Goal: Navigation & Orientation: Find specific page/section

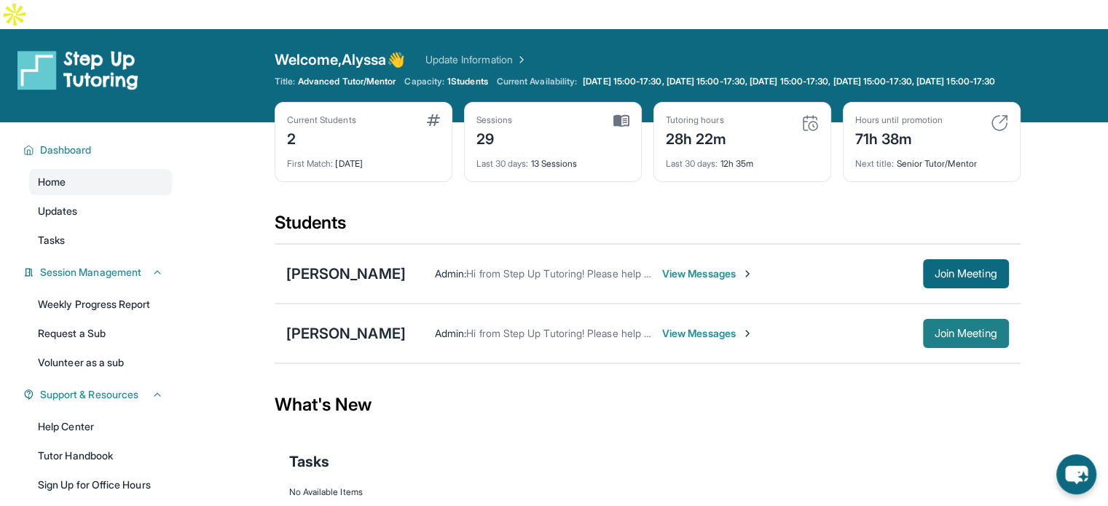
click at [953, 329] on span "Join Meeting" at bounding box center [966, 333] width 63 height 9
click at [98, 323] on link "Request a Sub" at bounding box center [100, 334] width 143 height 26
click at [990, 319] on button "Join Meeting" at bounding box center [966, 333] width 86 height 29
click at [501, 388] on div "What's New" at bounding box center [648, 405] width 746 height 64
click at [874, 393] on div "What's New" at bounding box center [648, 405] width 746 height 64
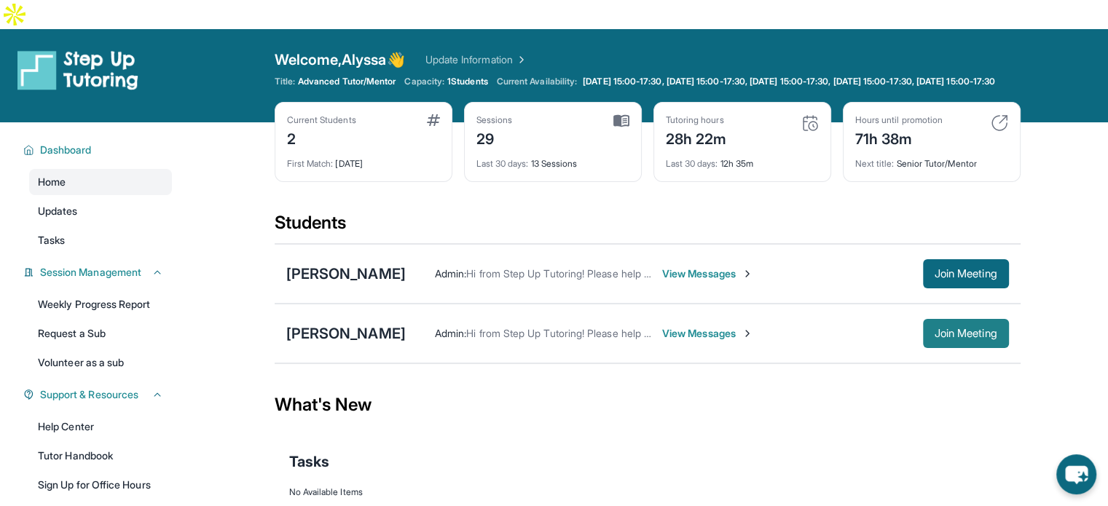
click at [959, 329] on span "Join Meeting" at bounding box center [966, 333] width 63 height 9
click at [714, 437] on div "Tasks" at bounding box center [647, 462] width 717 height 50
click at [662, 267] on span "View Messages" at bounding box center [707, 274] width 91 height 15
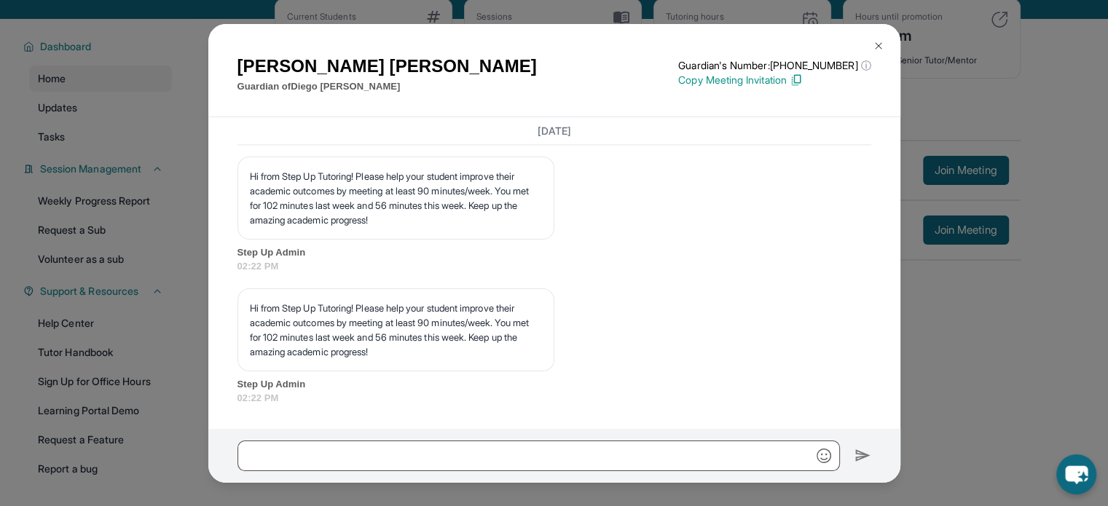
scroll to position [134, 0]
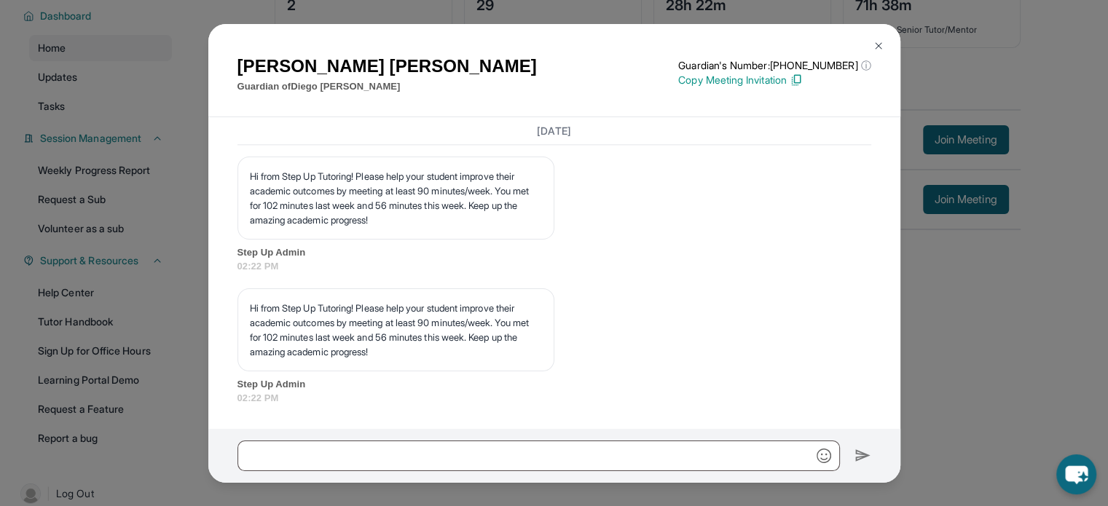
click at [881, 46] on img at bounding box center [879, 46] width 12 height 12
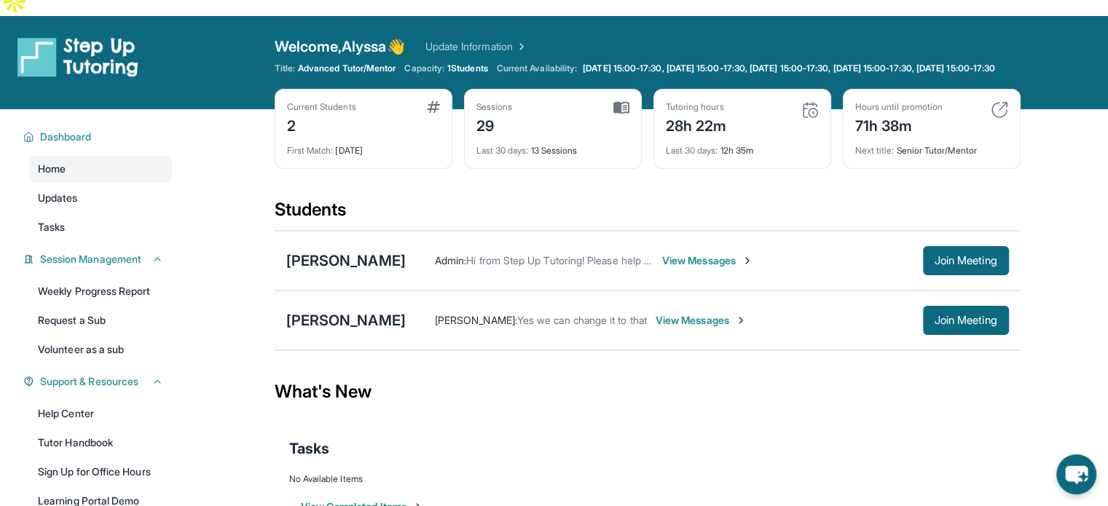
scroll to position [0, 0]
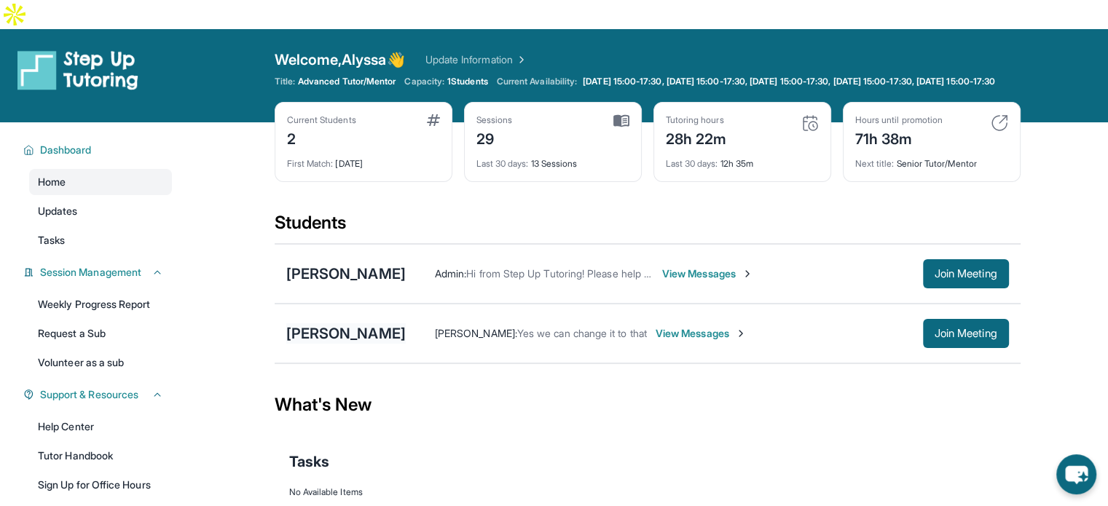
click at [329, 323] on div "[PERSON_NAME]" at bounding box center [345, 333] width 119 height 20
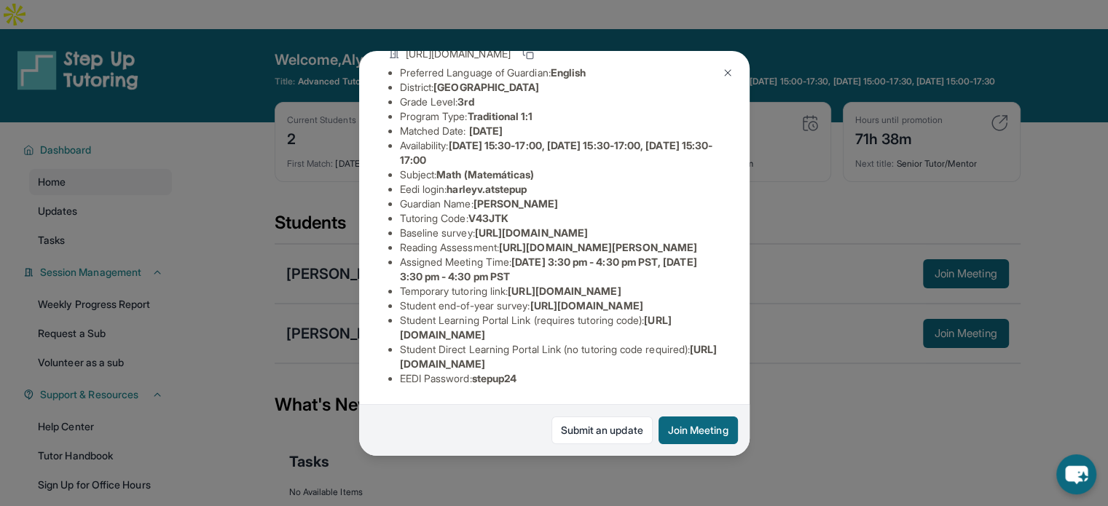
scroll to position [73, 0]
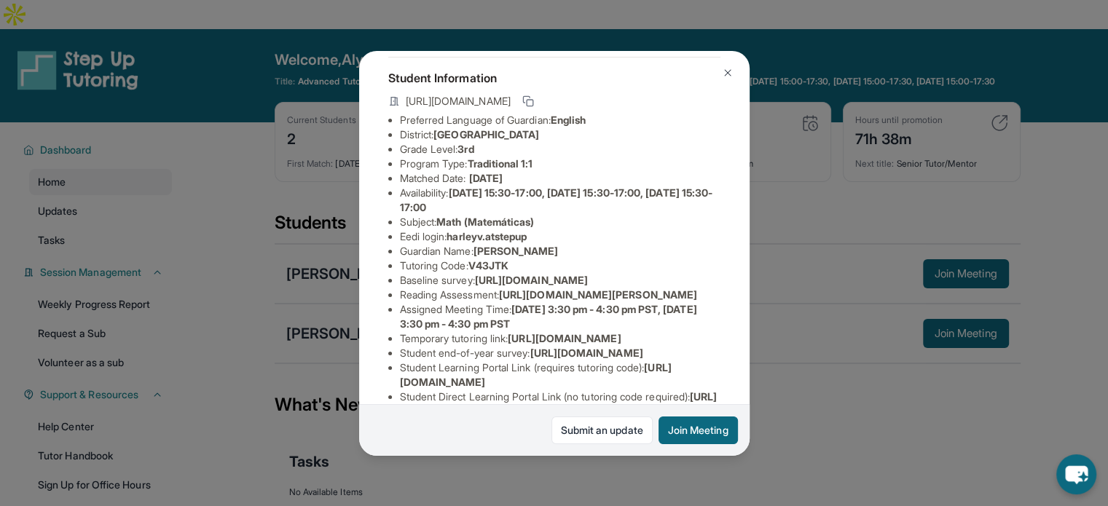
click at [726, 75] on img at bounding box center [728, 73] width 12 height 12
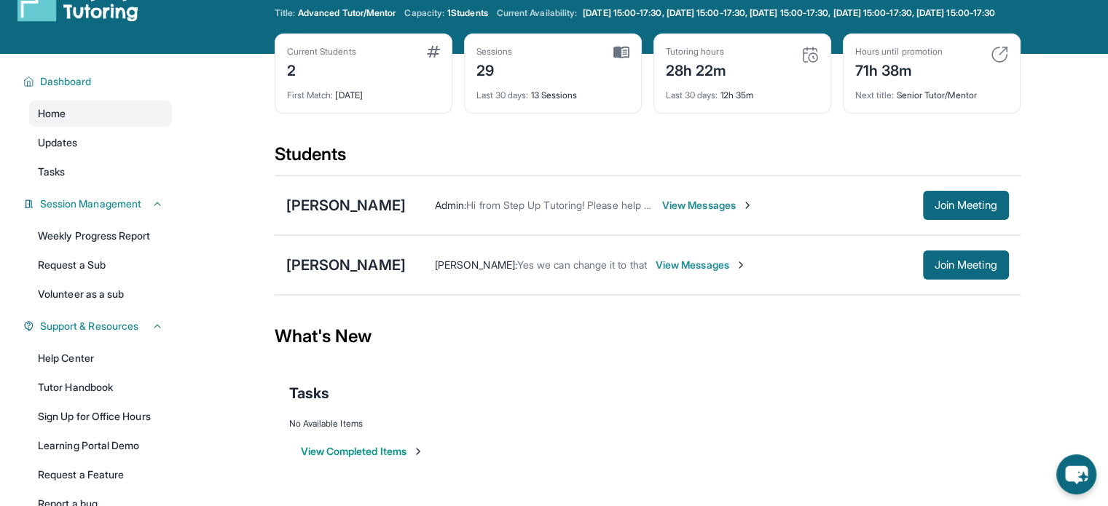
scroll to position [0, 0]
